Goal: Task Accomplishment & Management: Manage account settings

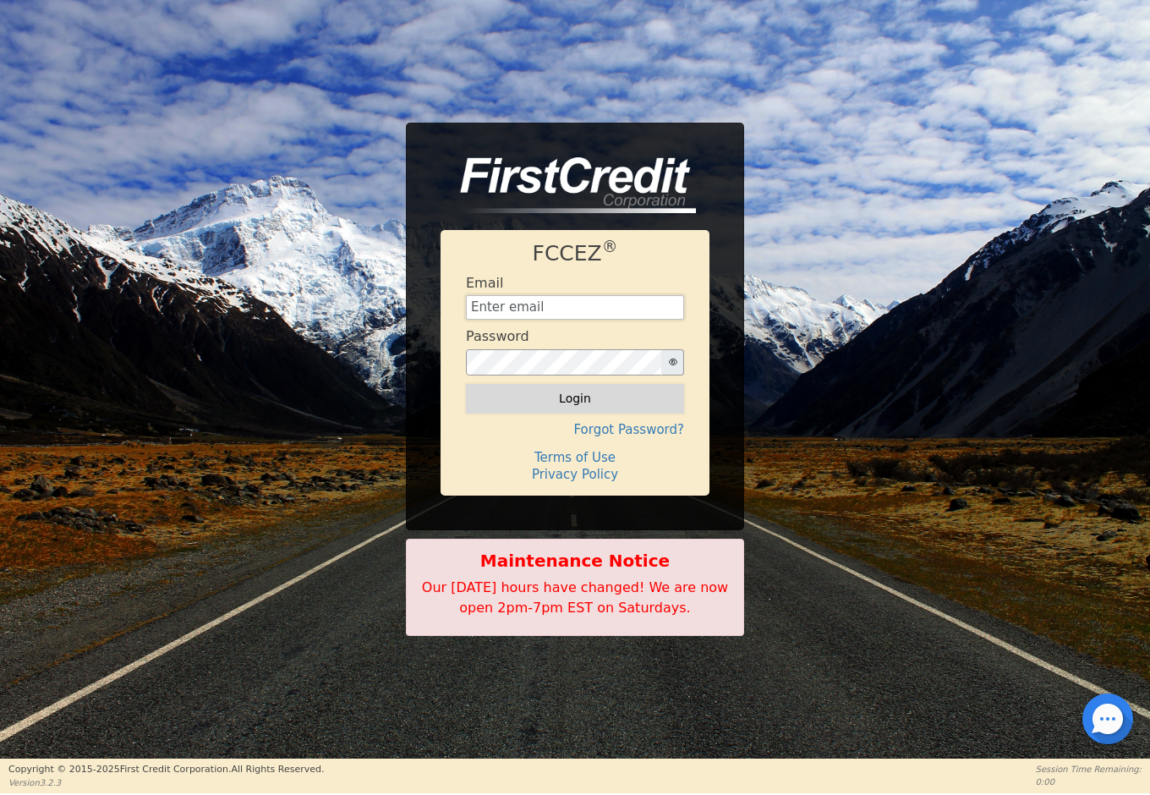
type input "[EMAIL_ADDRESS][DOMAIN_NAME]"
click at [575, 398] on button "Login" at bounding box center [575, 398] width 218 height 29
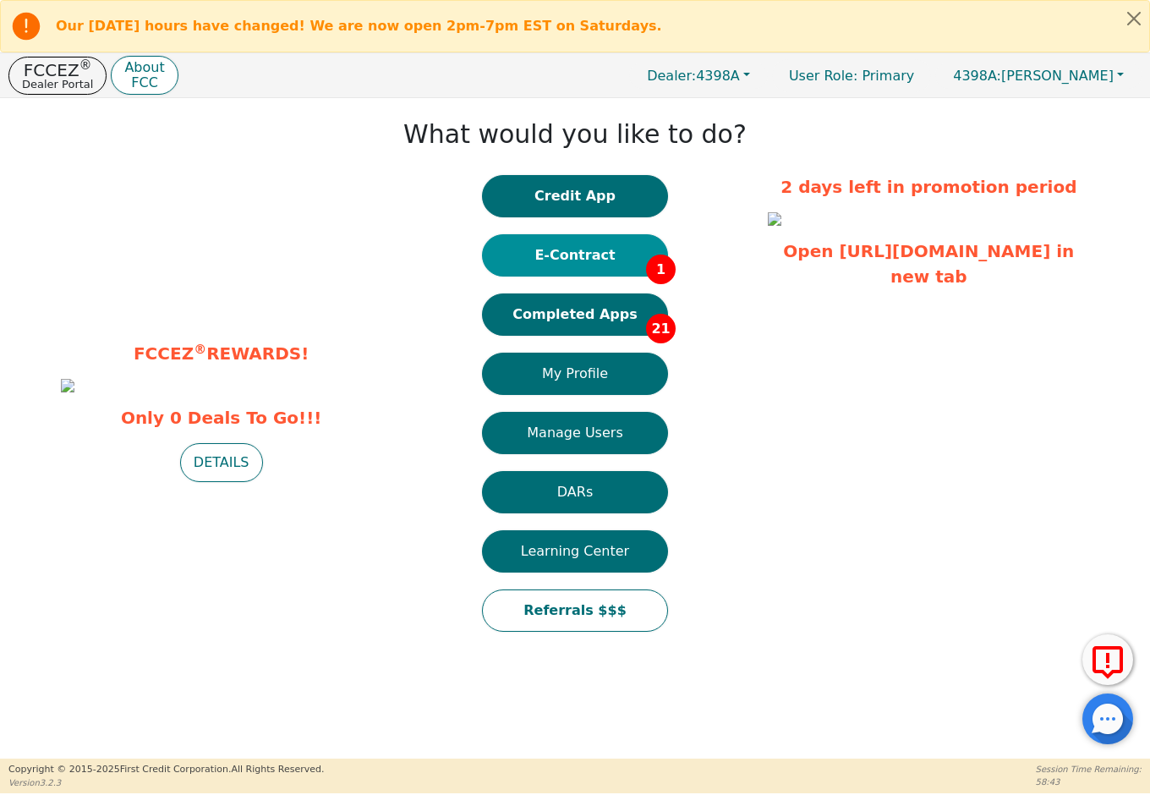
click at [584, 262] on button "E-Contract 1" at bounding box center [575, 255] width 186 height 42
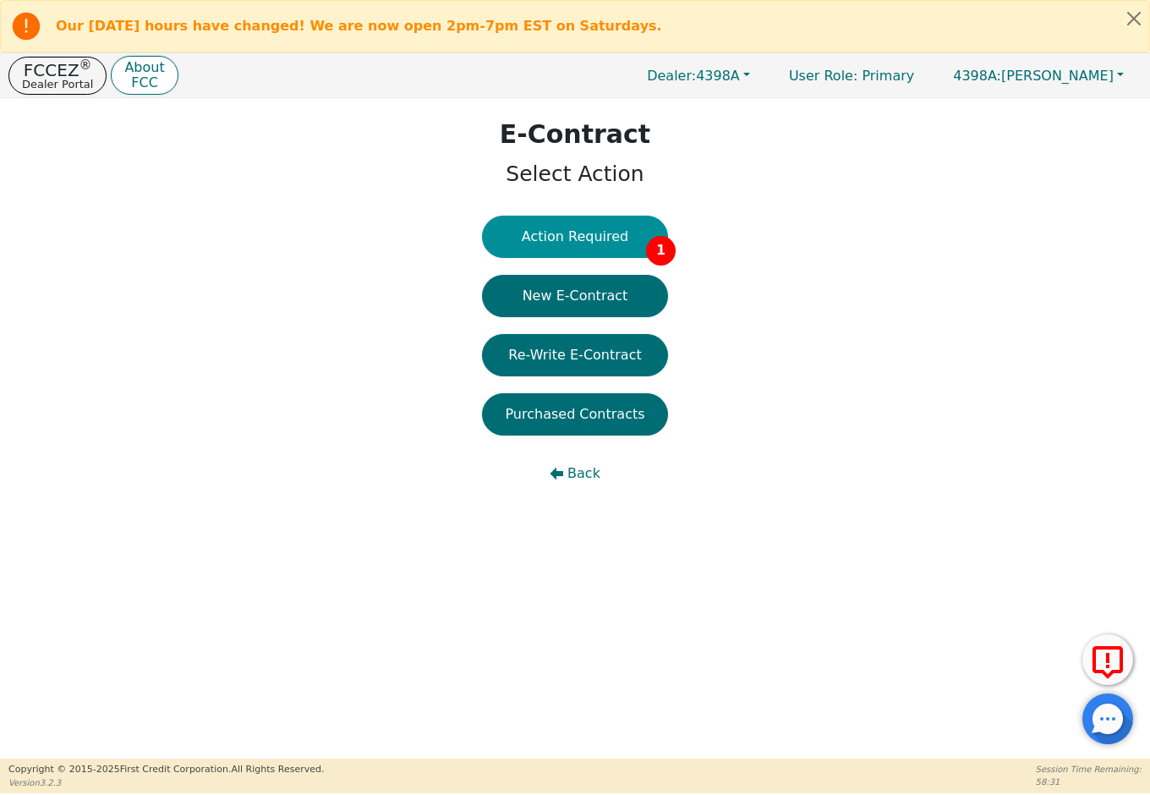
click at [584, 235] on button "Action Required 1" at bounding box center [575, 237] width 186 height 42
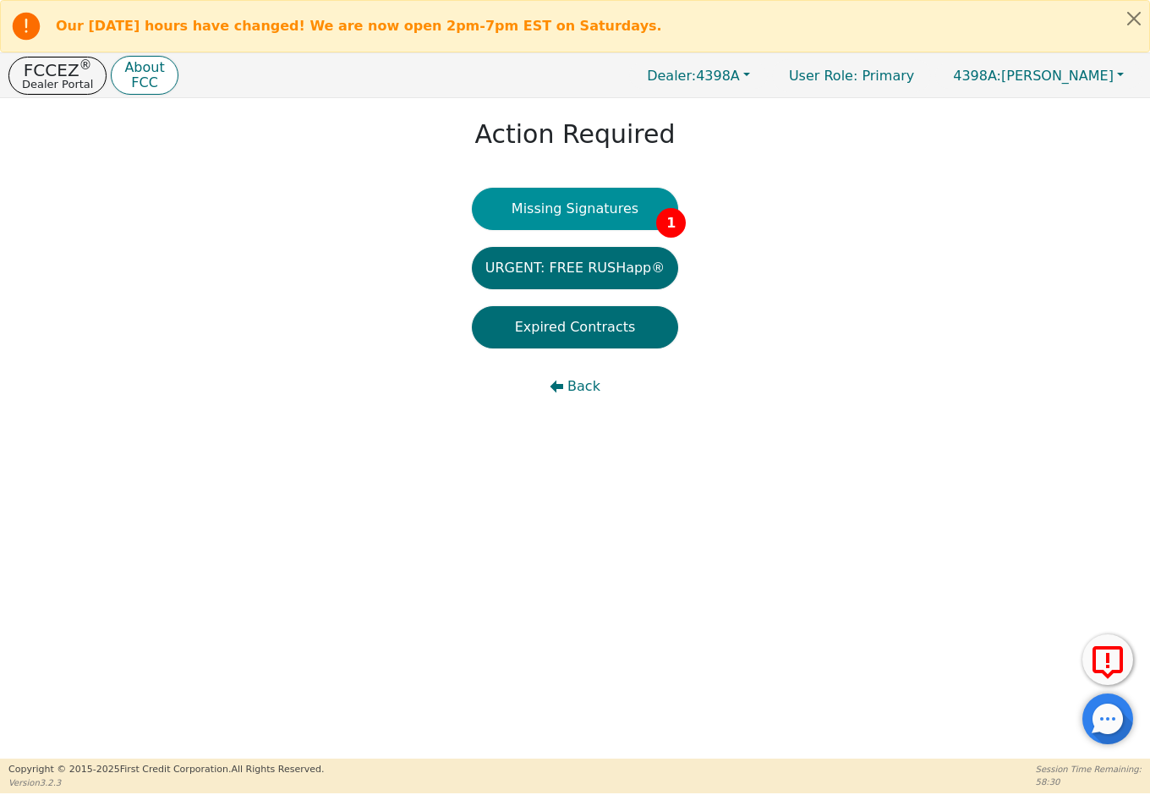
click at [592, 217] on button "Missing Signatures 1" at bounding box center [575, 209] width 207 height 42
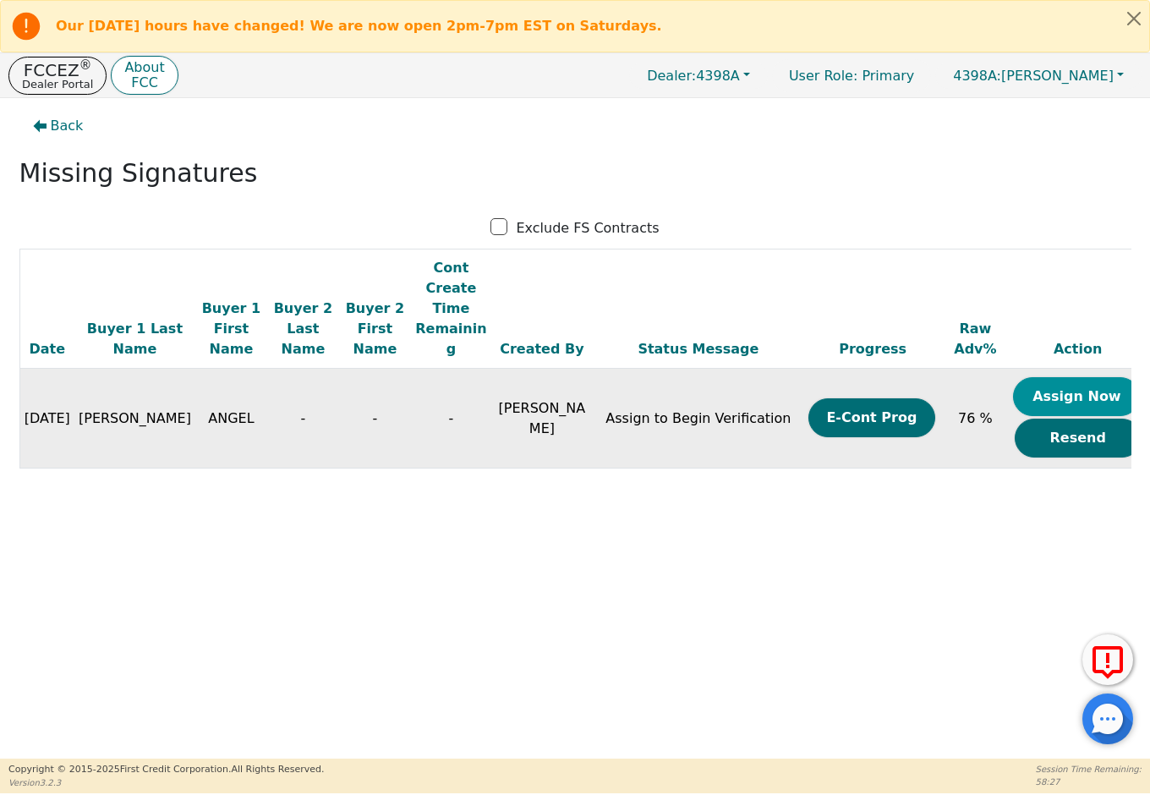
click at [1051, 377] on button "Assign Now" at bounding box center [1076, 396] width 127 height 39
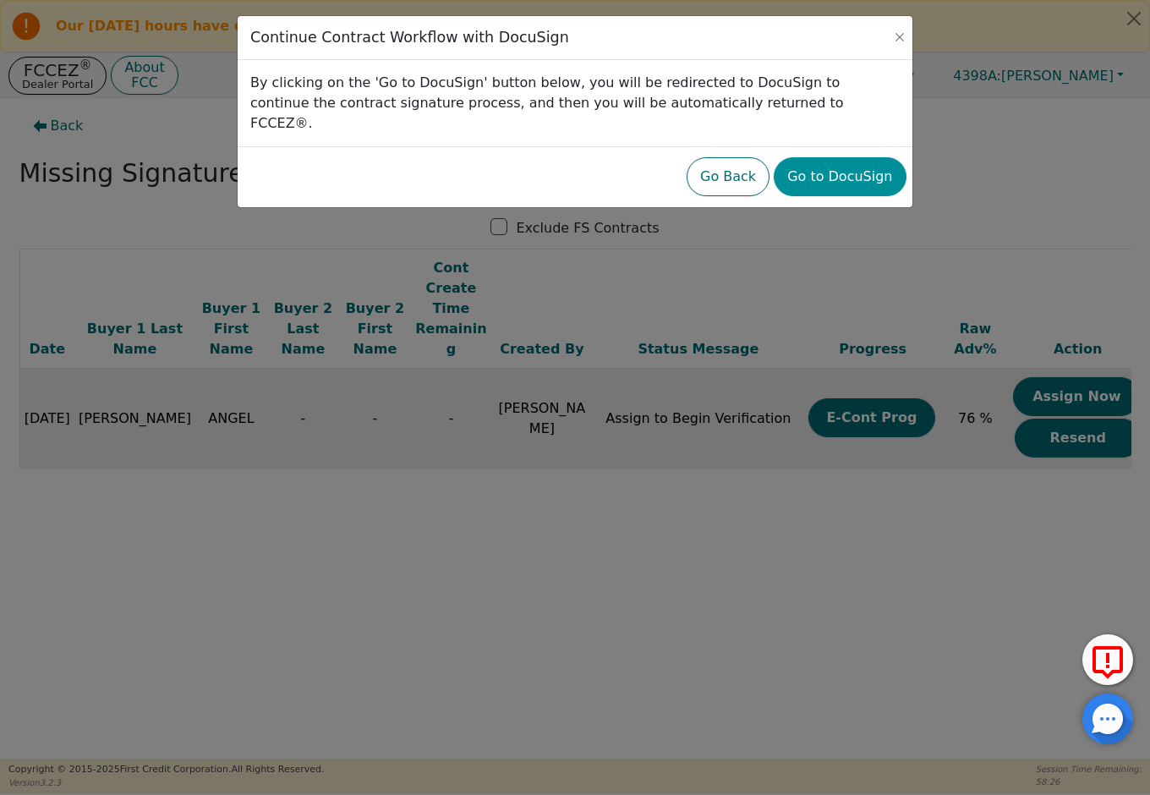
click at [873, 157] on button "Go to DocuSign" at bounding box center [840, 176] width 132 height 39
